Goal: Navigation & Orientation: Find specific page/section

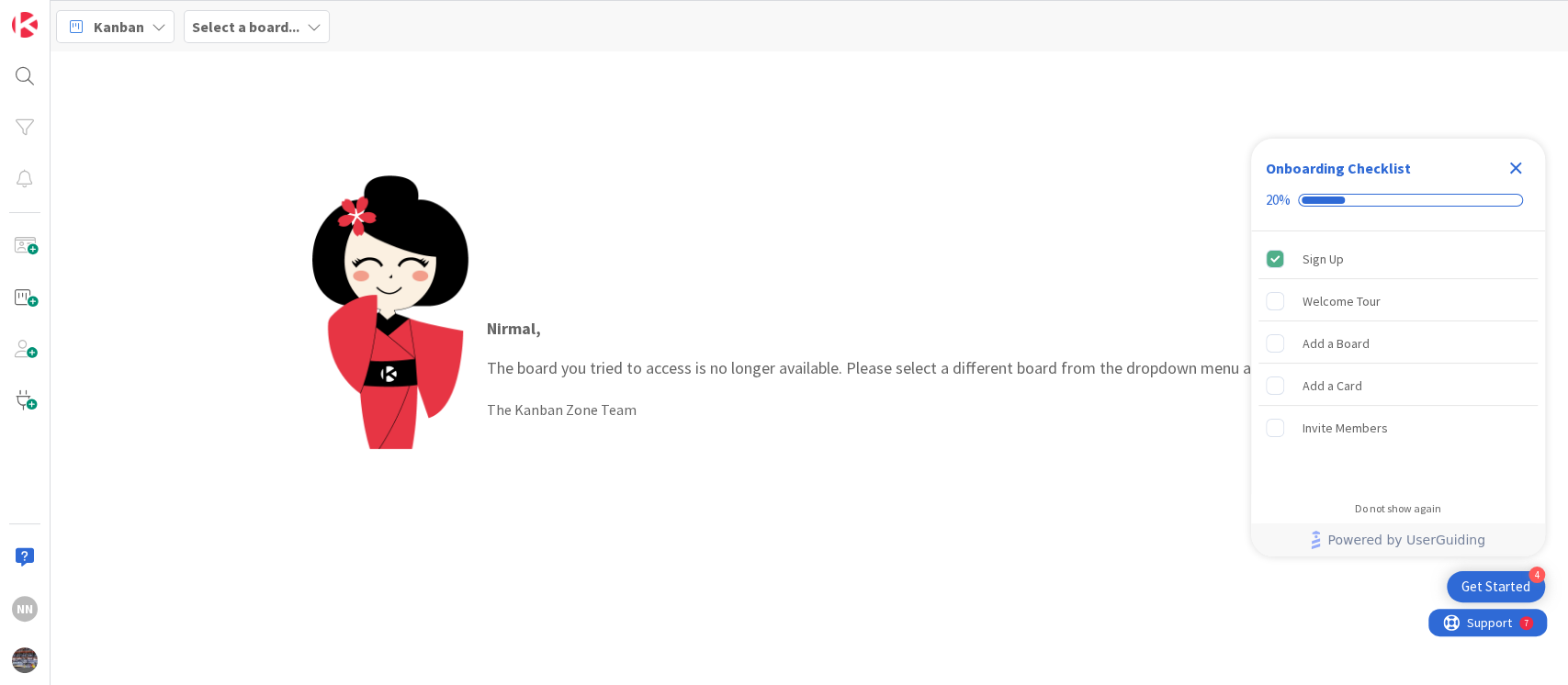
click at [1517, 158] on icon "Close Checklist" at bounding box center [1516, 168] width 22 height 22
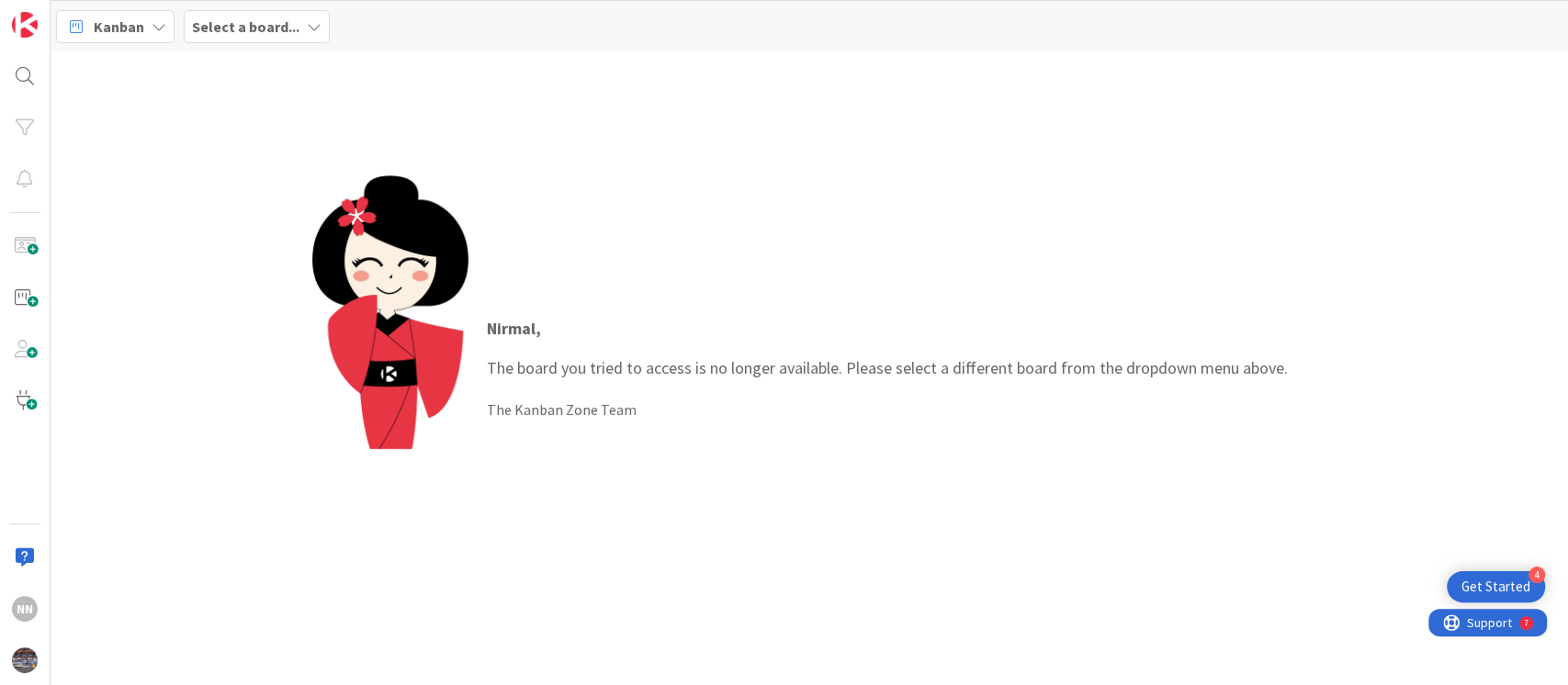
click at [231, 30] on b "Select a board..." at bounding box center [245, 27] width 107 height 19
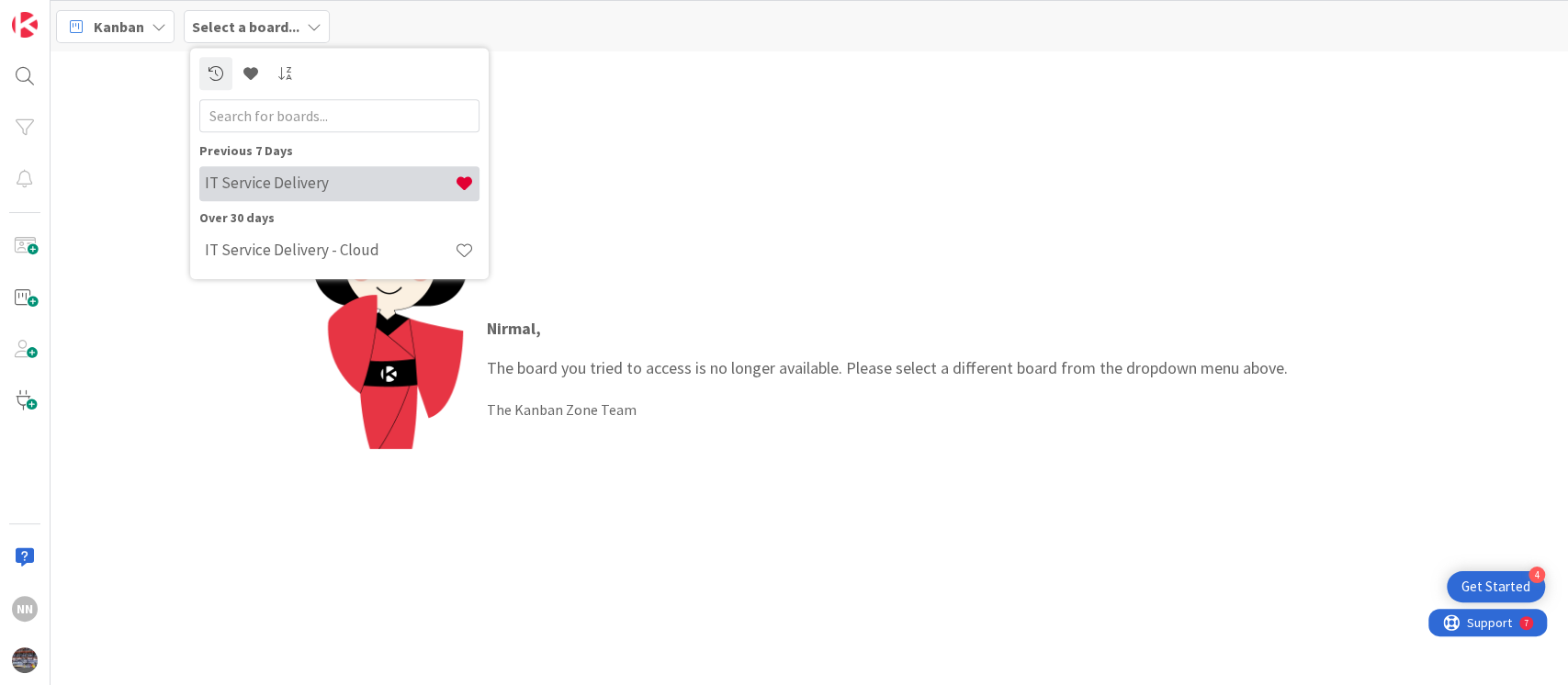
click at [255, 187] on h4 "IT Service Delivery" at bounding box center [329, 184] width 250 height 19
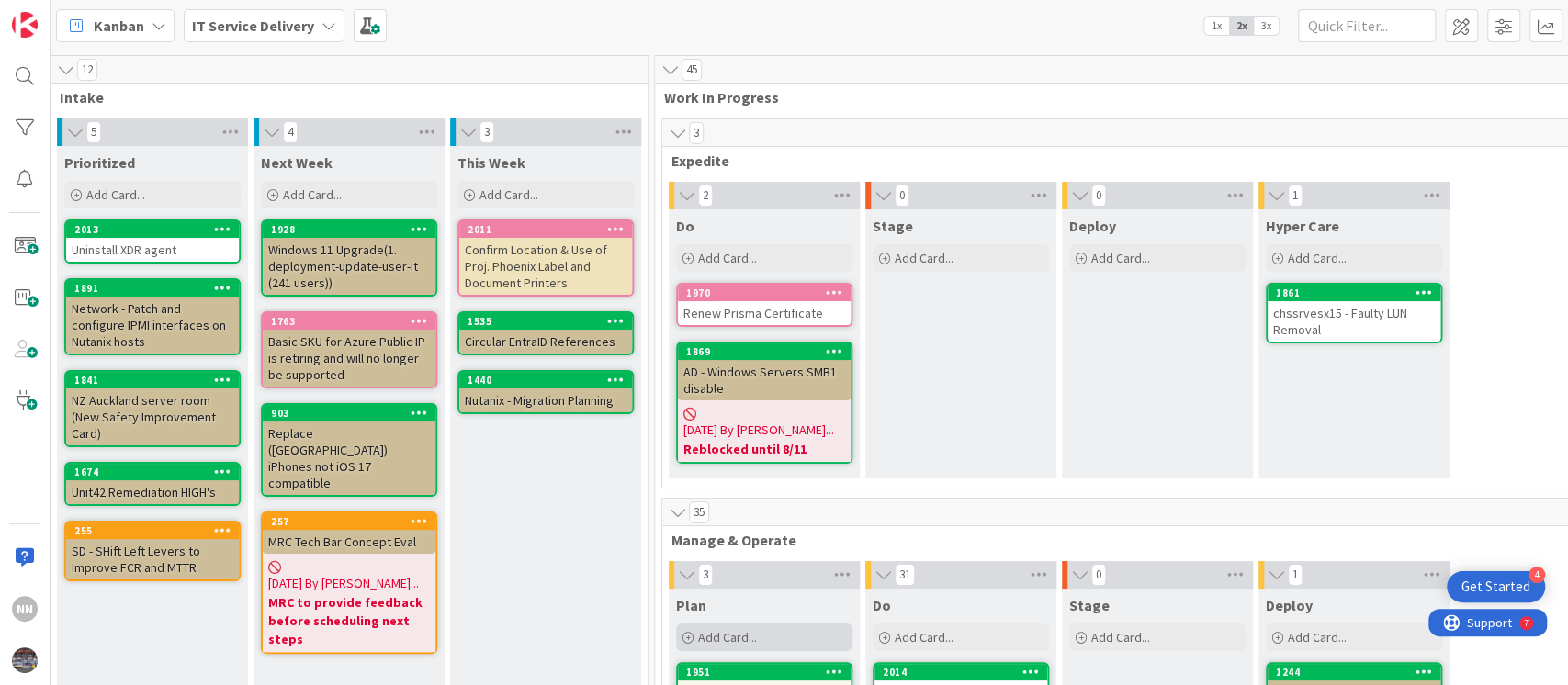
scroll to position [0, 401]
click at [739, 316] on div "Renew Prisma Certificate" at bounding box center [763, 314] width 173 height 24
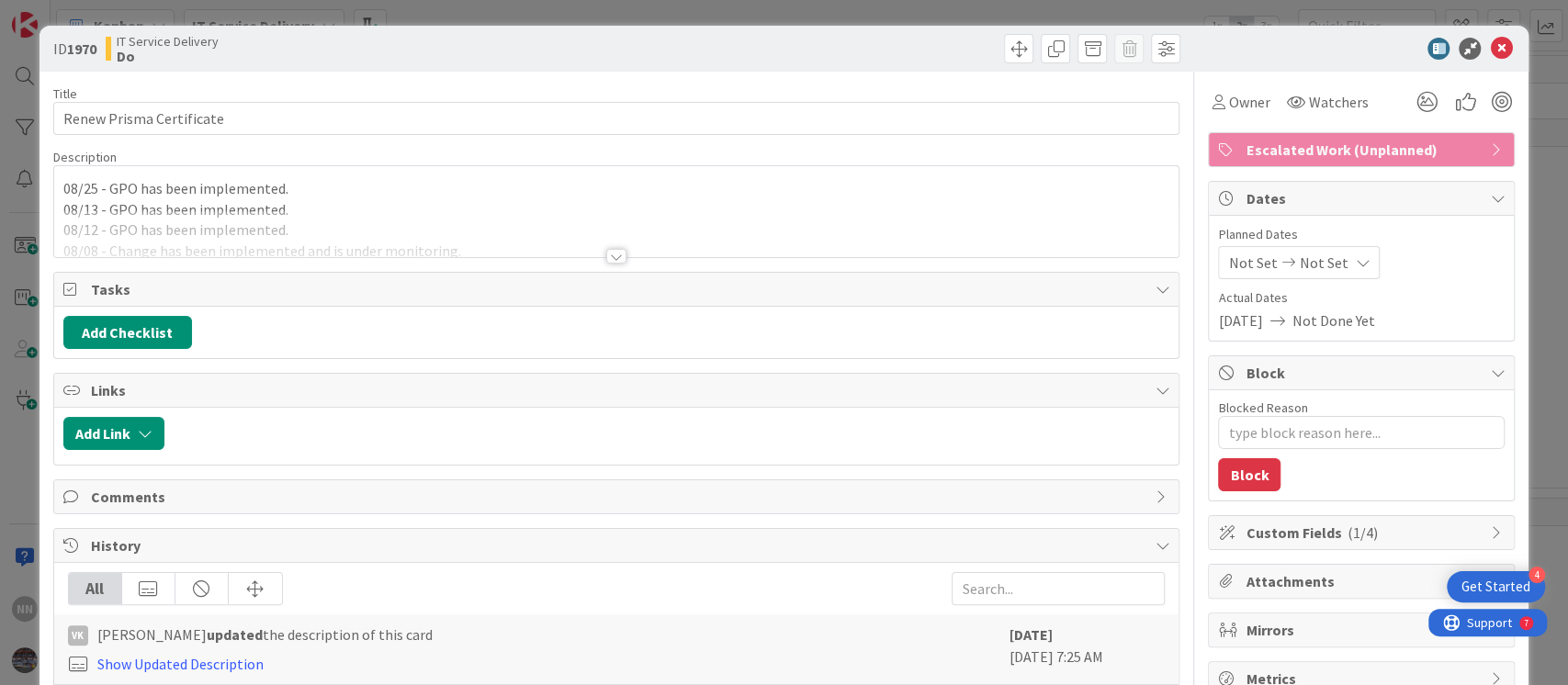
click at [610, 254] on div at bounding box center [616, 257] width 21 height 15
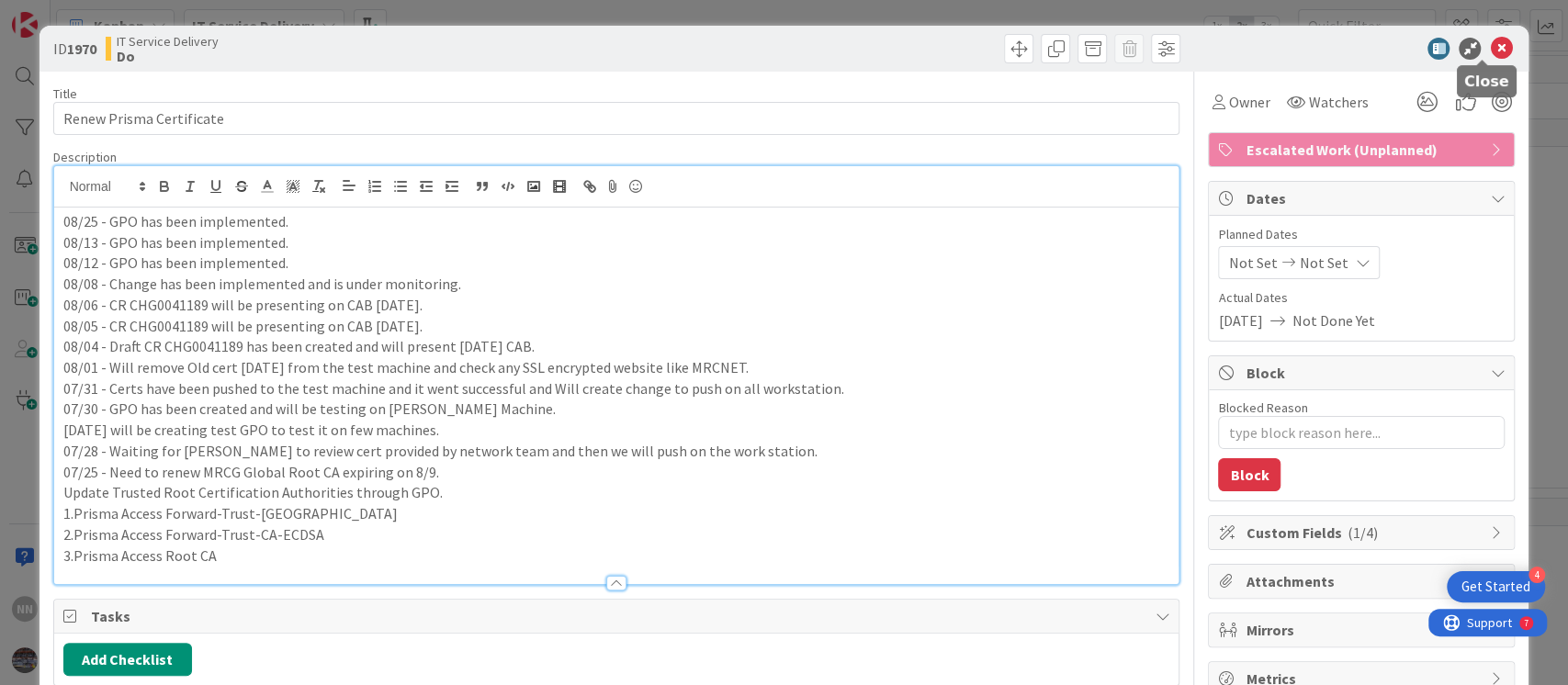
click at [1490, 45] on icon at bounding box center [1501, 49] width 22 height 22
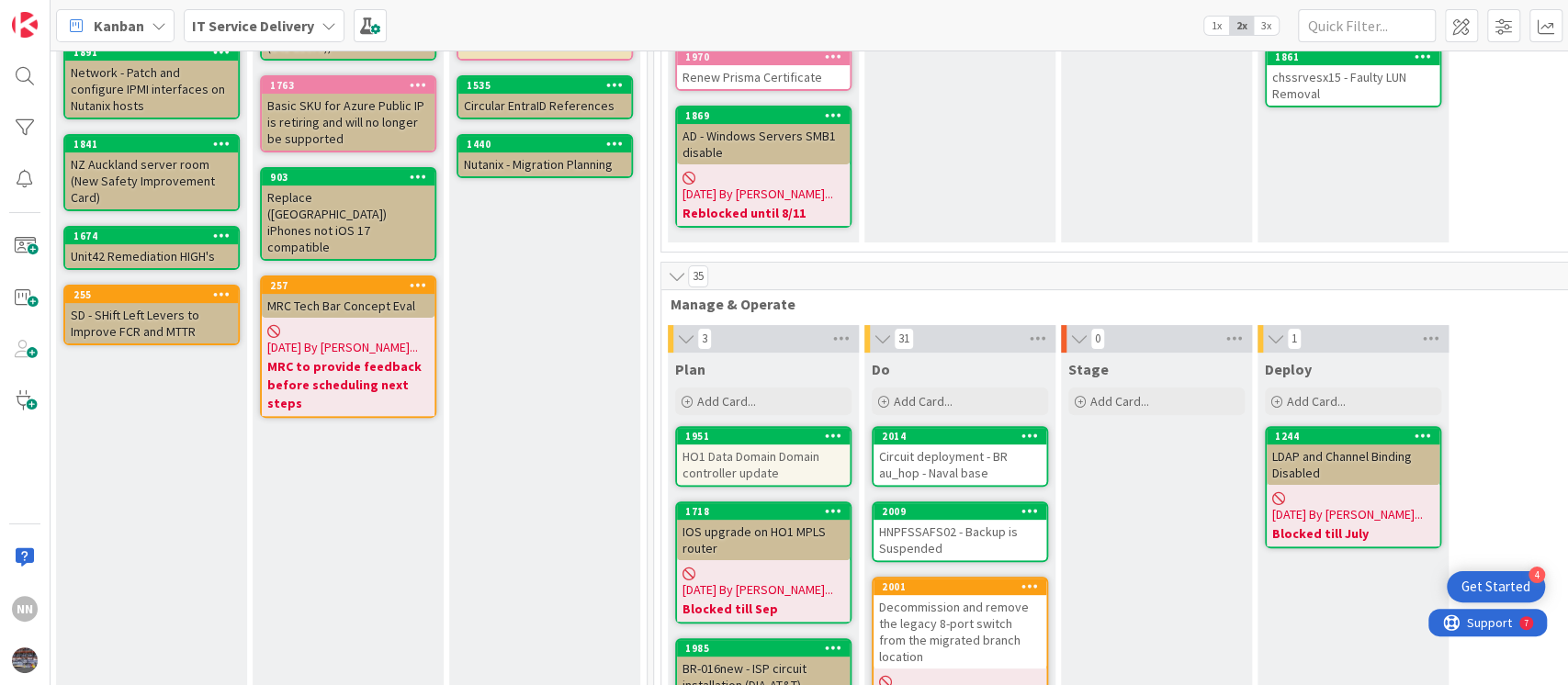
scroll to position [237, 401]
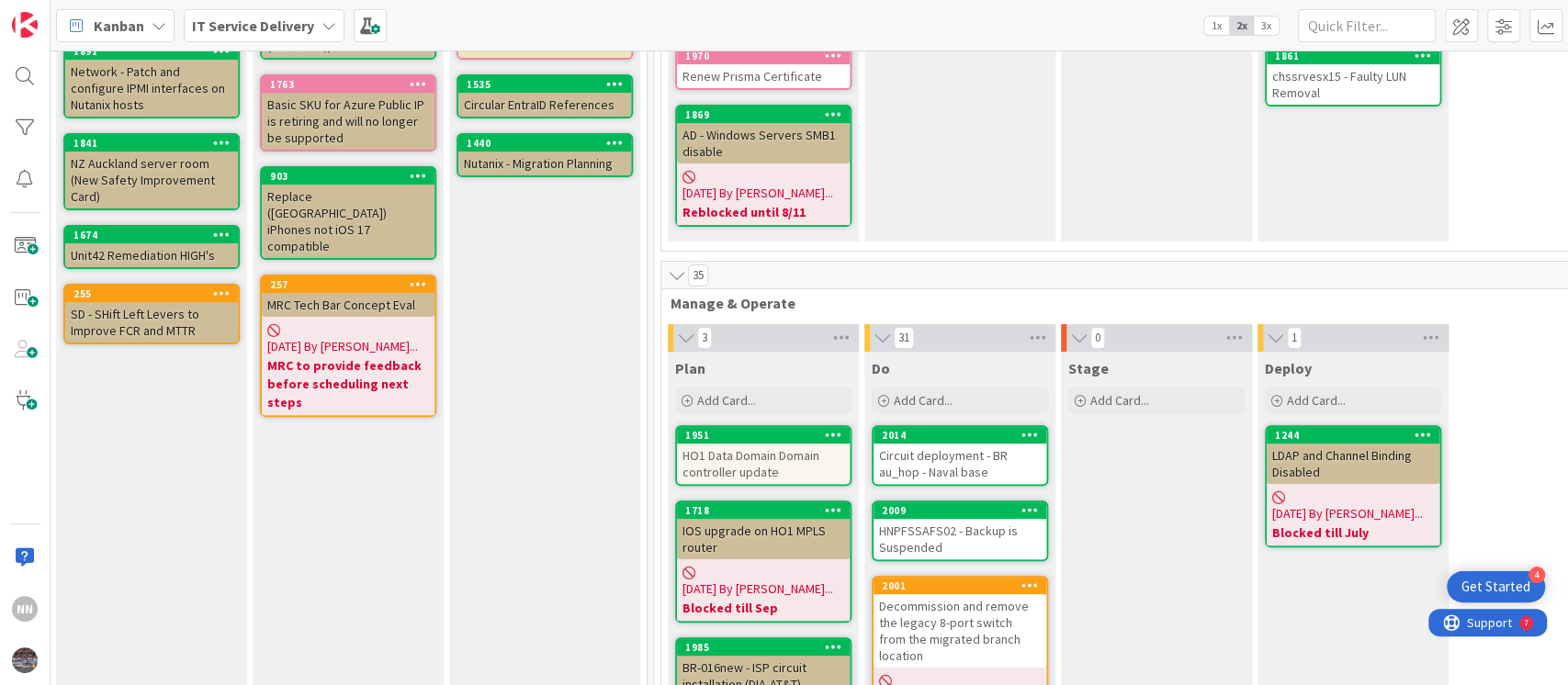
click at [950, 452] on div "Circuit deployment - BR au_hop - Naval base" at bounding box center [959, 463] width 173 height 40
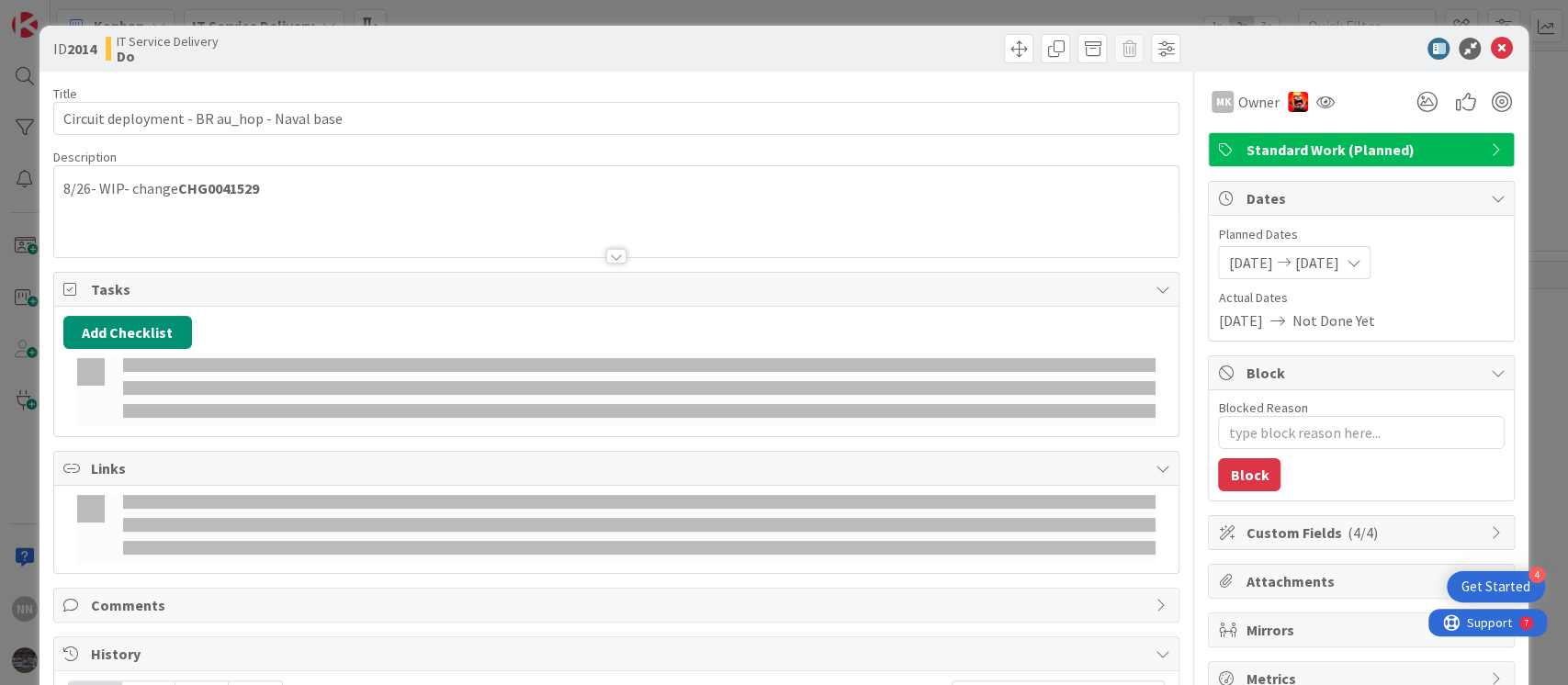
type textarea "x"
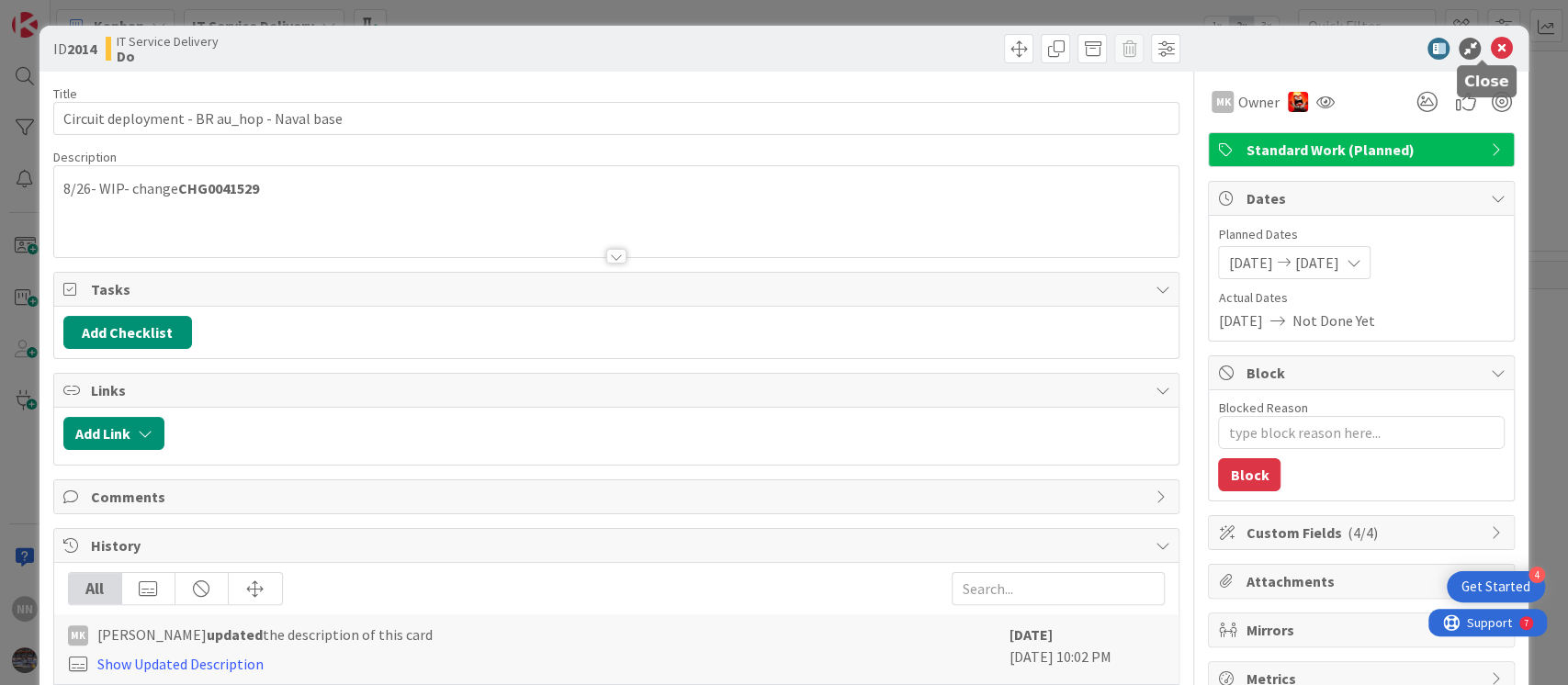
click at [1490, 48] on icon at bounding box center [1501, 49] width 22 height 22
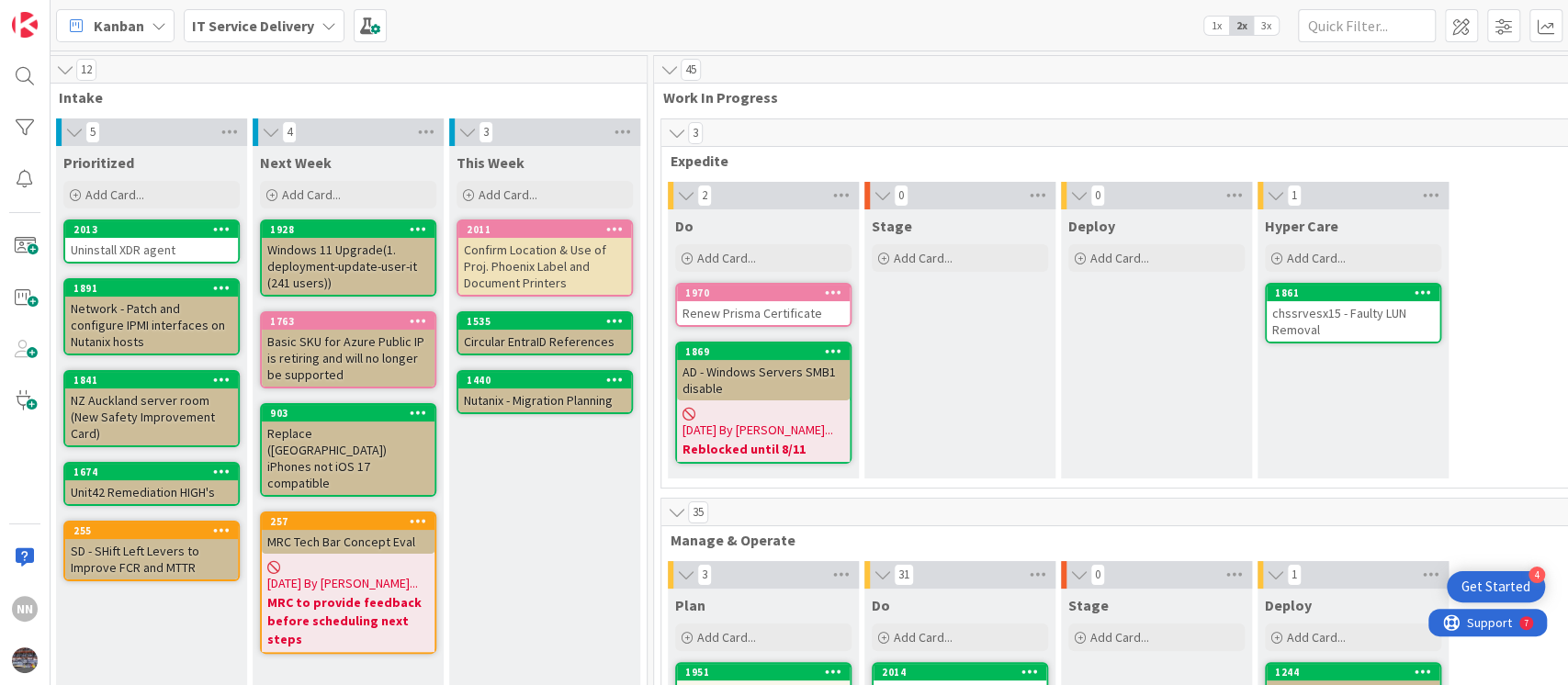
click at [757, 372] on div "AD - Windows Servers SMB1 disable" at bounding box center [763, 380] width 173 height 40
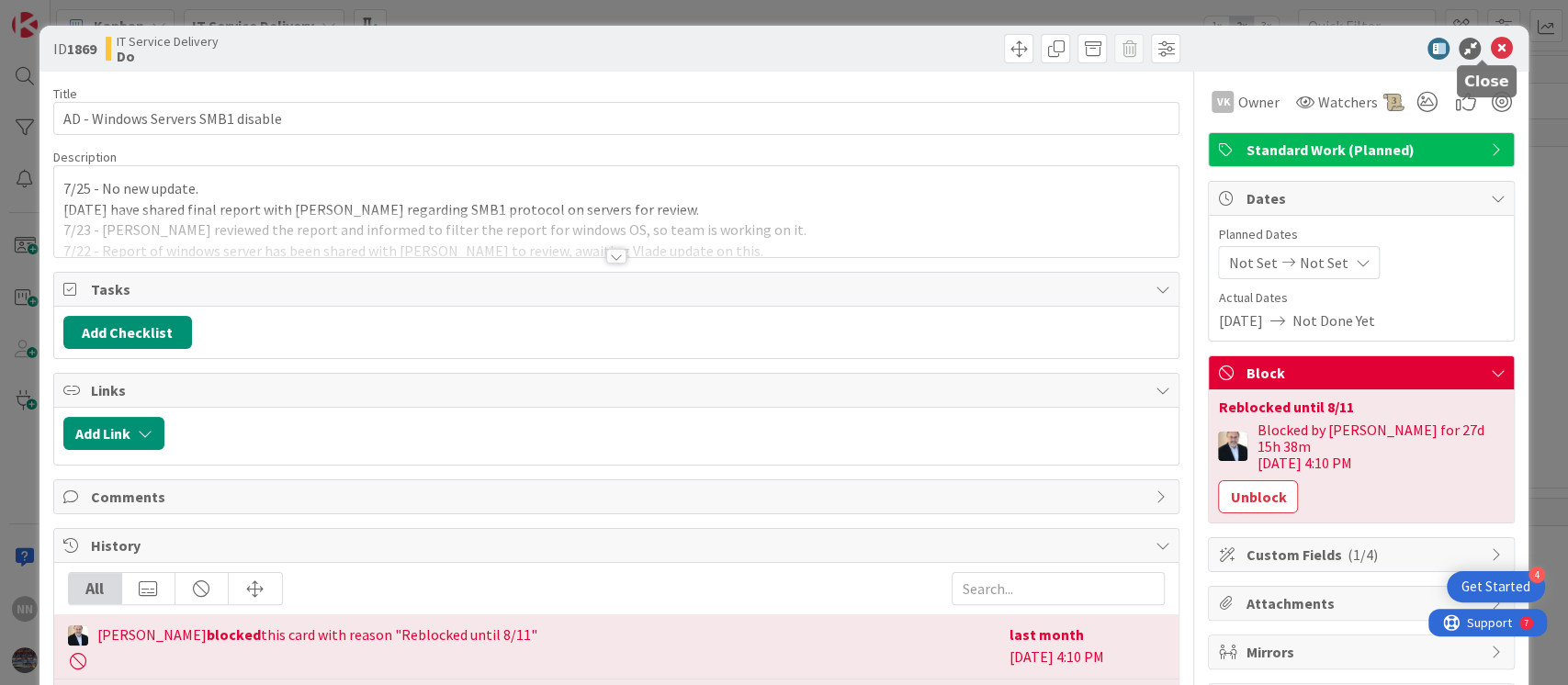
click at [1490, 50] on icon at bounding box center [1501, 49] width 22 height 22
